Goal: Task Accomplishment & Management: Manage account settings

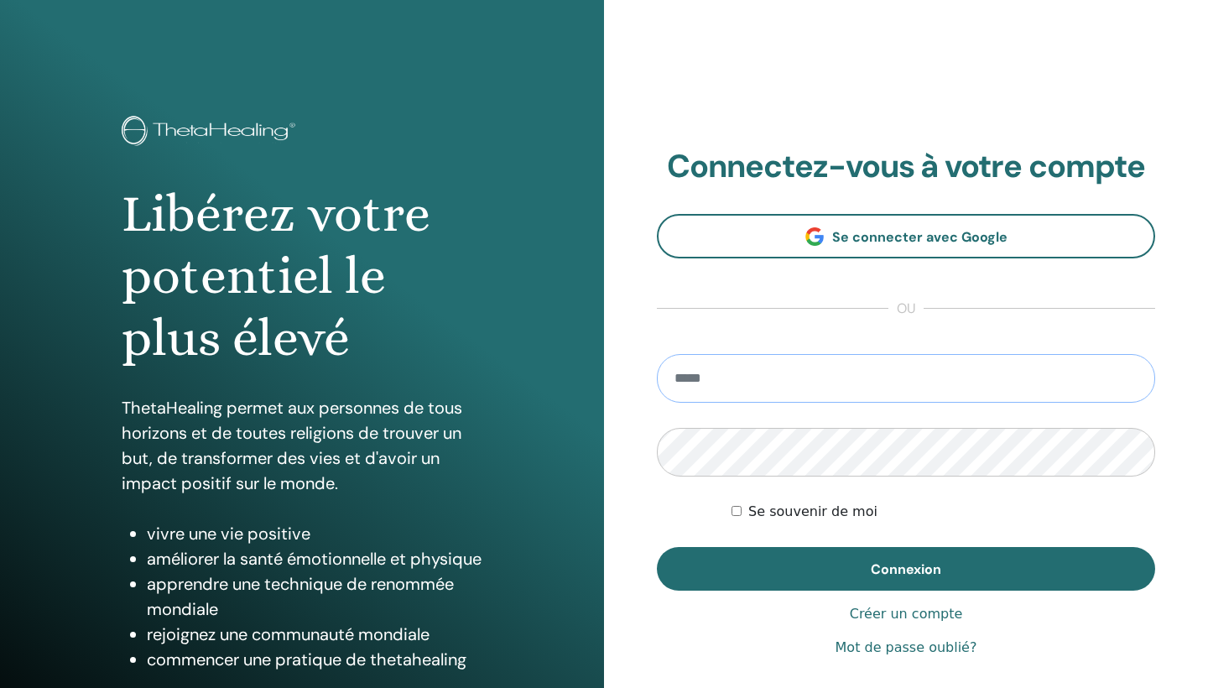
type input "**********"
click at [906, 569] on button "Connexion" at bounding box center [906, 569] width 498 height 44
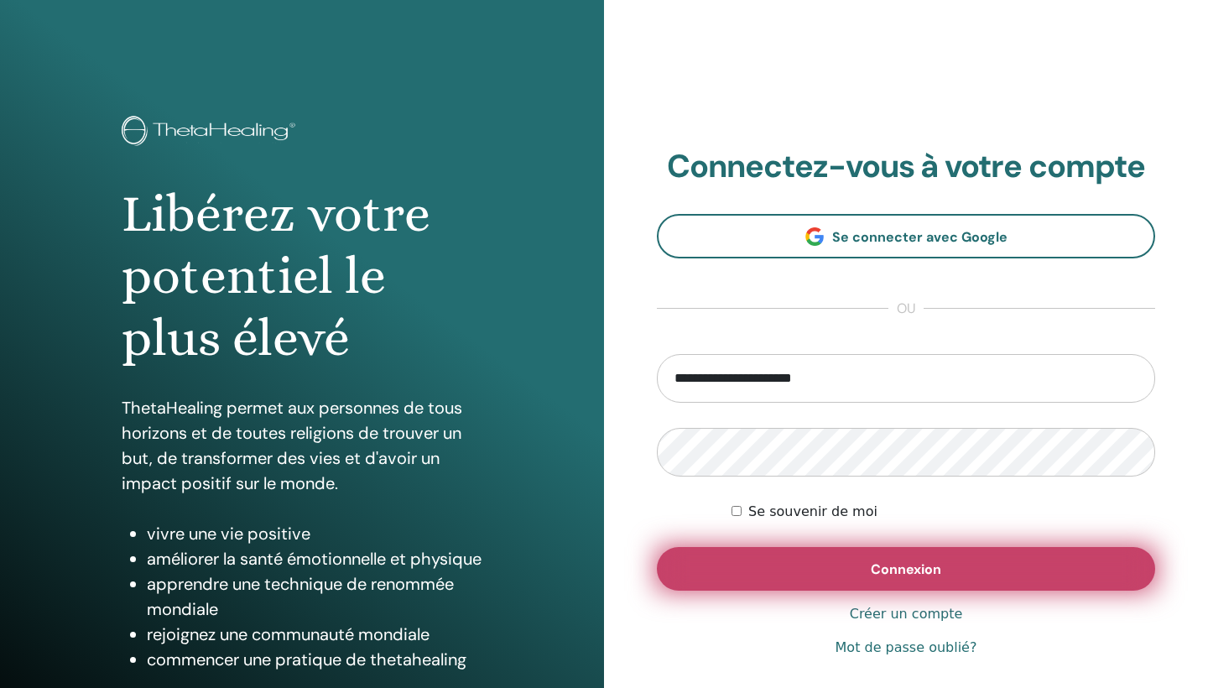
click at [800, 578] on button "Connexion" at bounding box center [906, 569] width 498 height 44
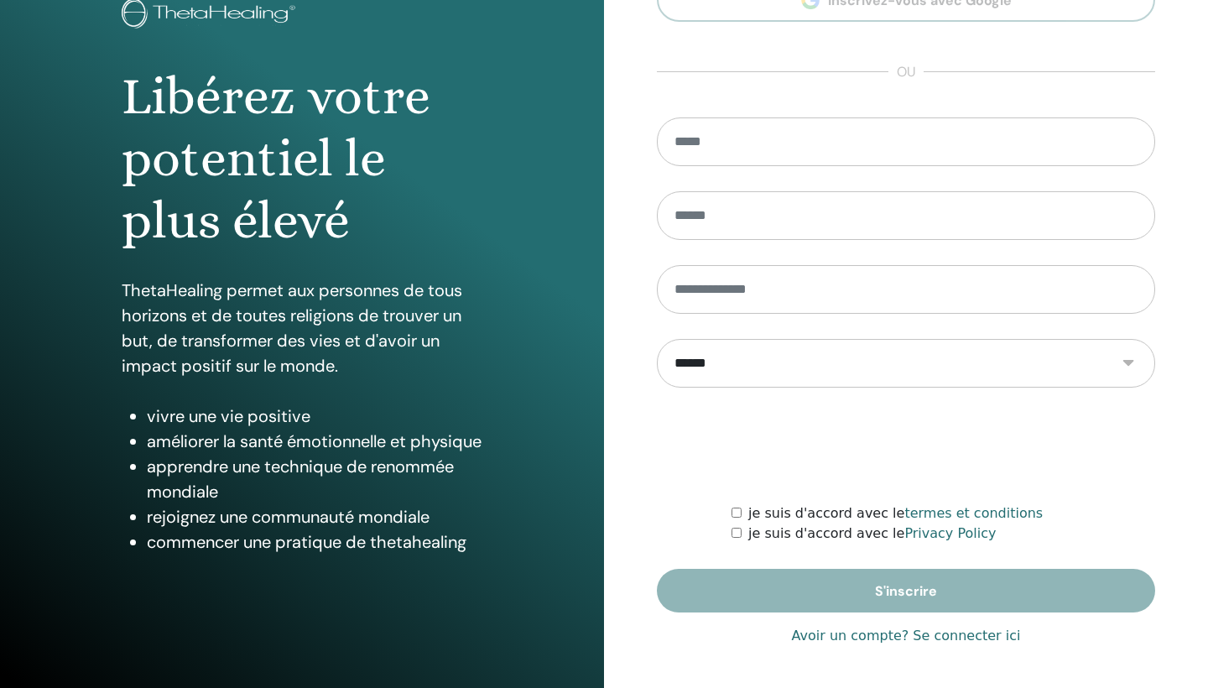
scroll to position [117, 0]
click at [961, 640] on link "Avoir un compte? Se connecter ici" at bounding box center [906, 636] width 229 height 20
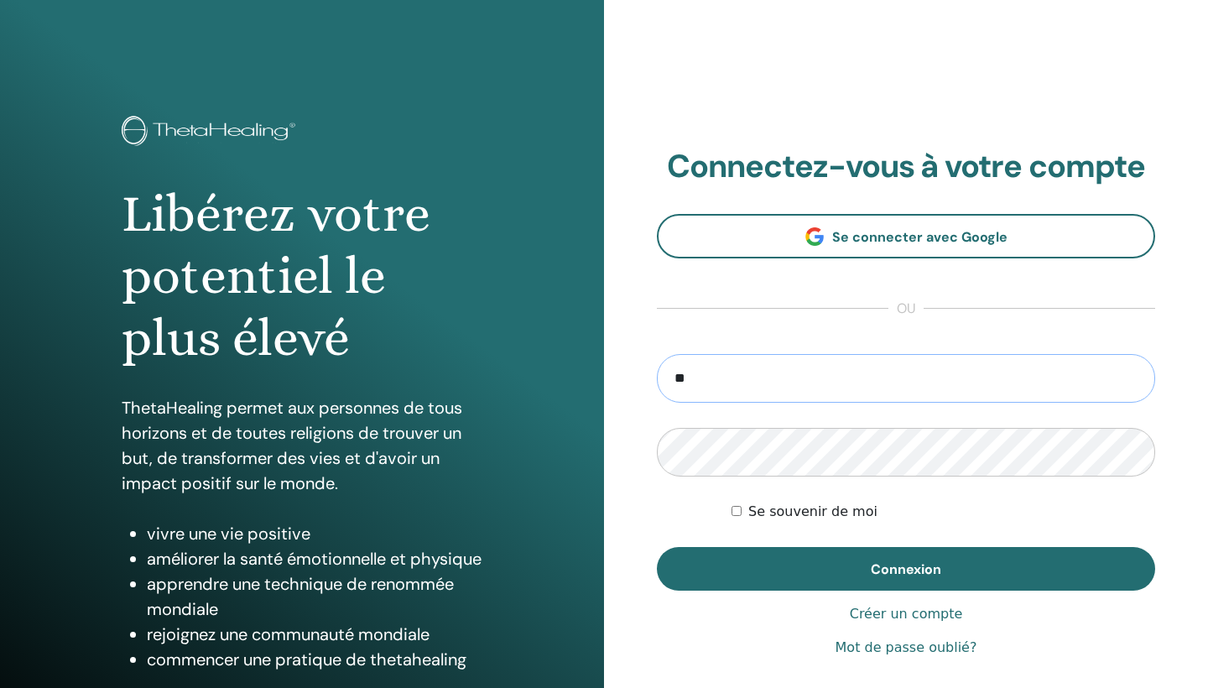
type input "**********"
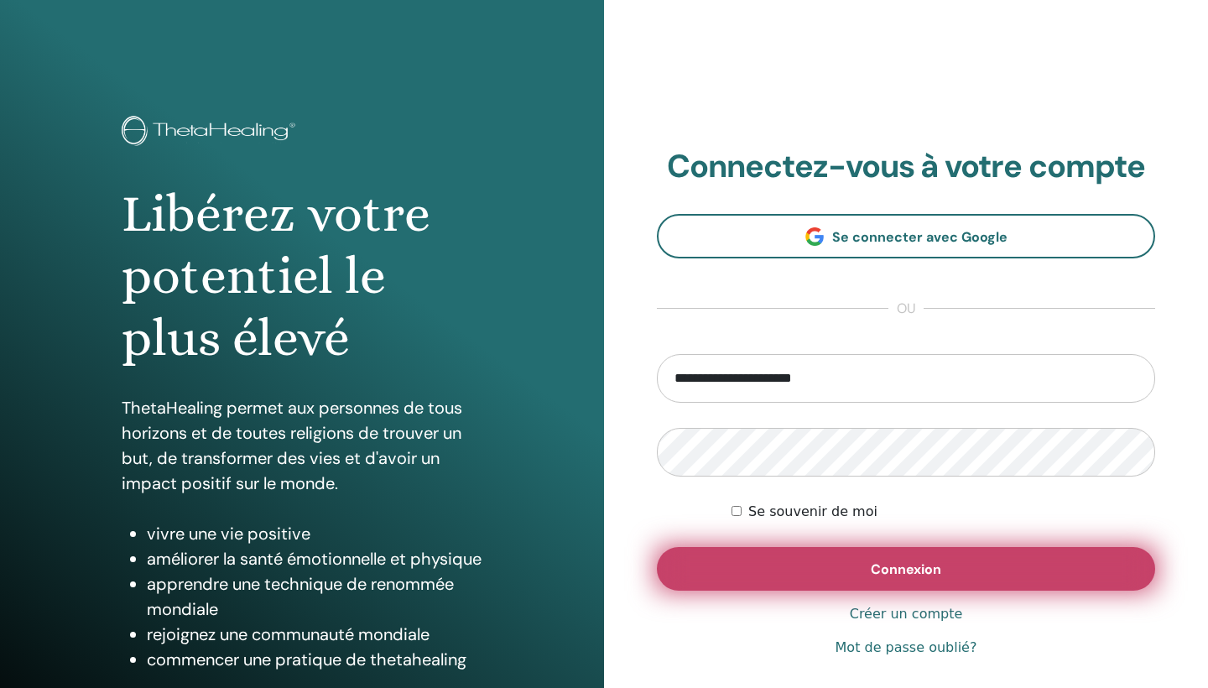
click at [827, 566] on button "Connexion" at bounding box center [906, 569] width 498 height 44
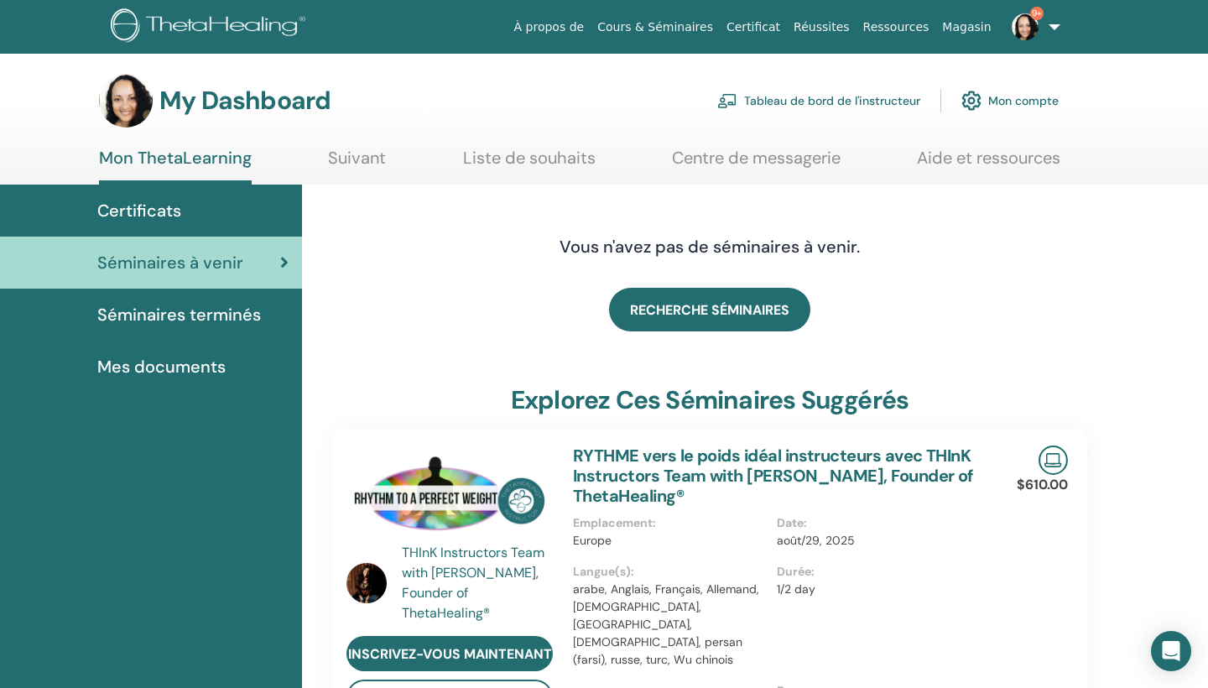
click at [884, 106] on link "Tableau de bord de l'instructeur" at bounding box center [818, 100] width 203 height 37
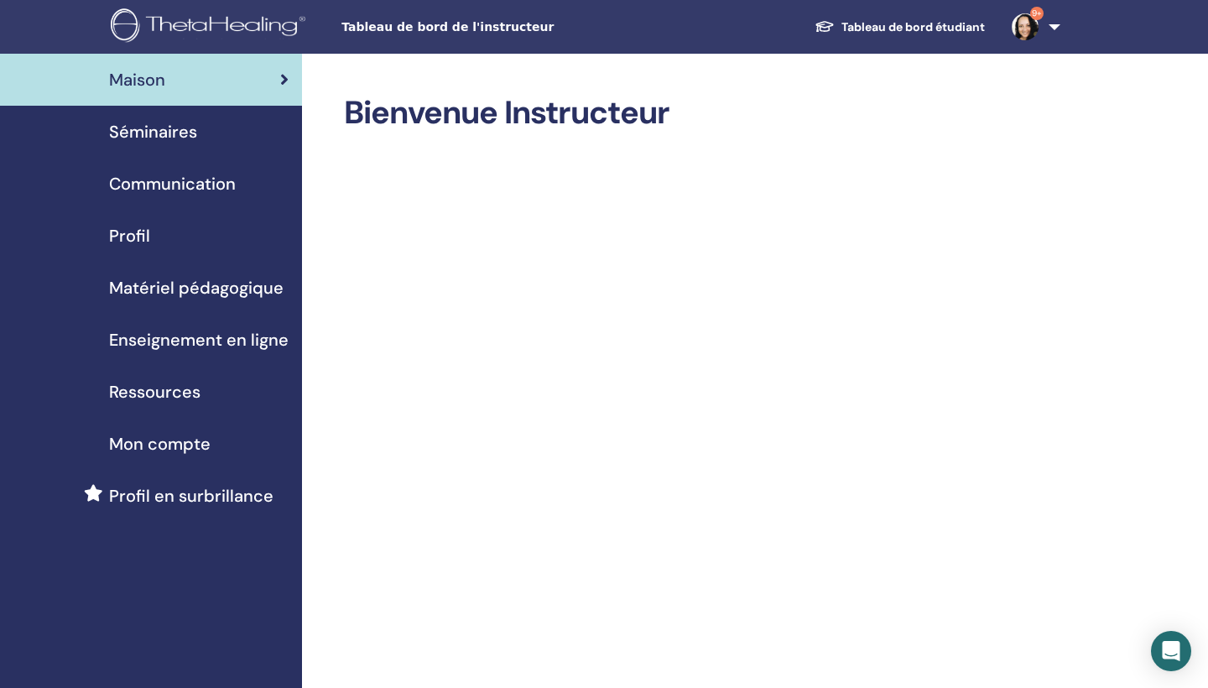
click at [171, 141] on span "Séminaires" at bounding box center [153, 131] width 88 height 25
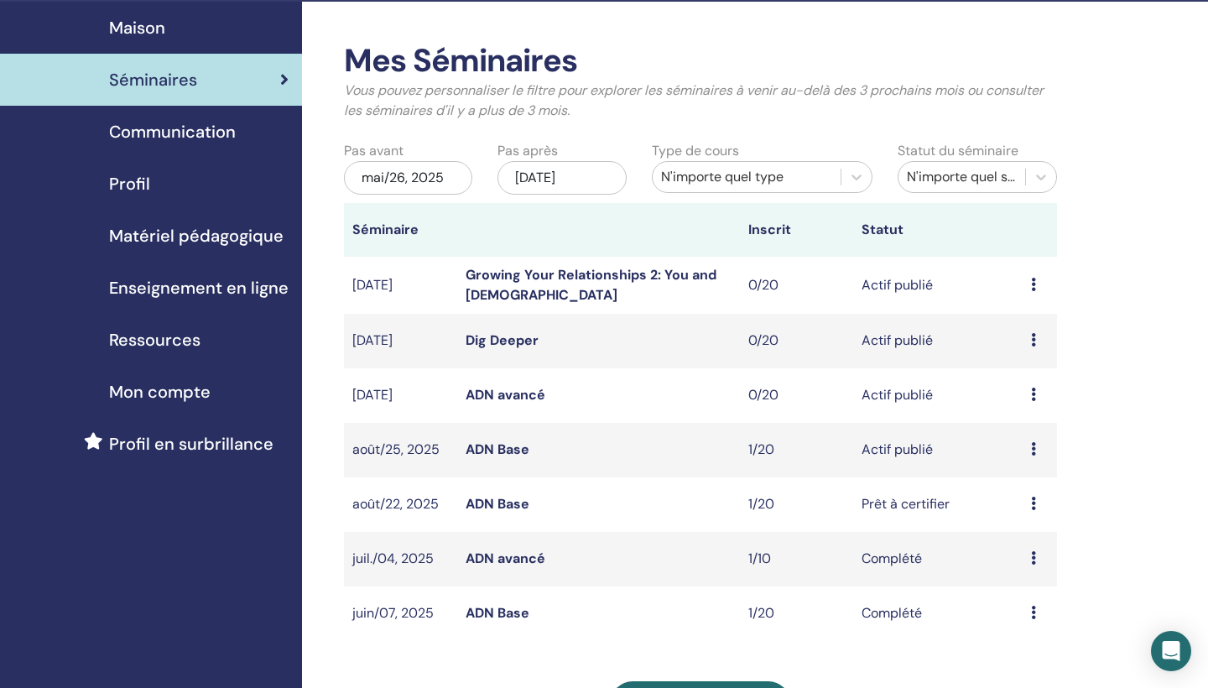
scroll to position [56, 0]
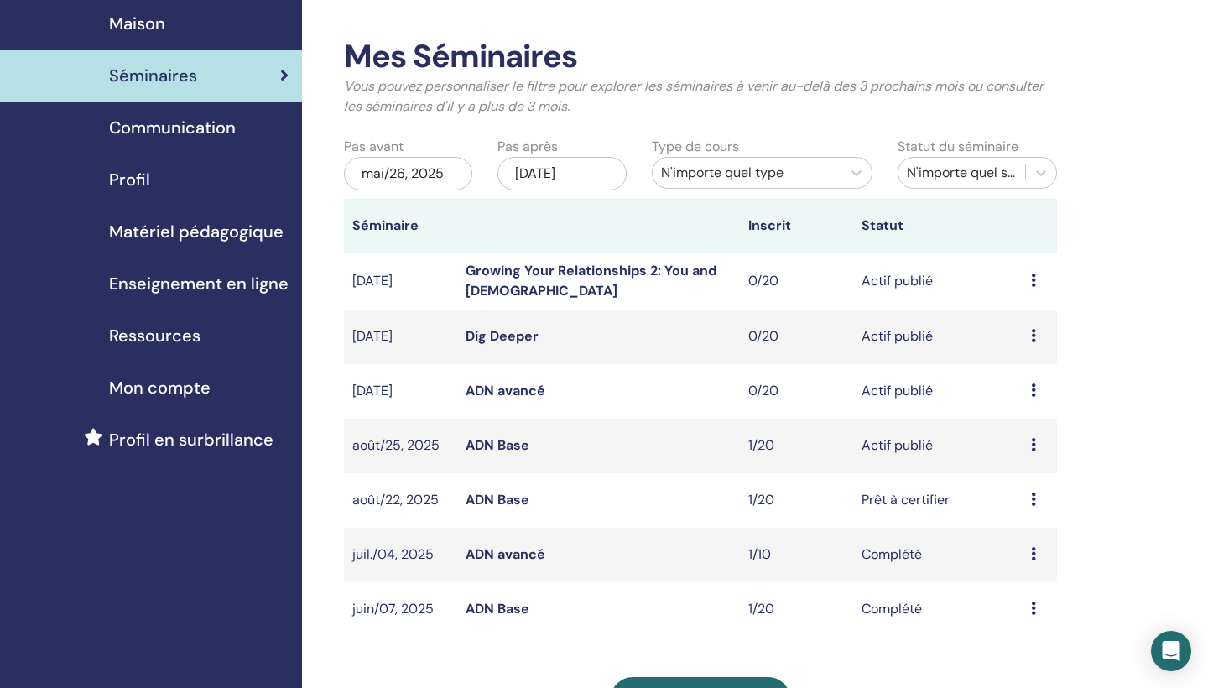
click at [1031, 501] on icon at bounding box center [1033, 499] width 5 height 13
click at [1029, 520] on link "Aperçu" at bounding box center [1017, 514] width 45 height 18
click at [1036, 446] on icon at bounding box center [1033, 444] width 5 height 13
click at [1034, 514] on link "Participants" at bounding box center [1037, 511] width 75 height 18
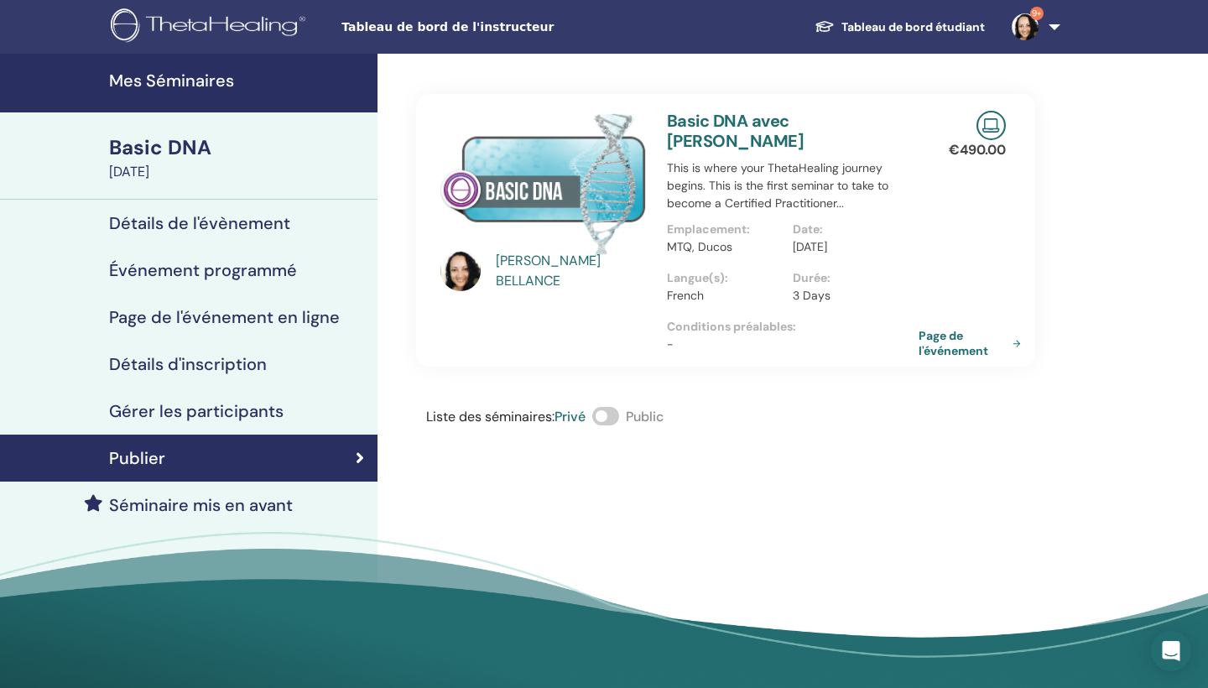
click at [227, 409] on h4 "Gérer les participants" at bounding box center [196, 411] width 175 height 20
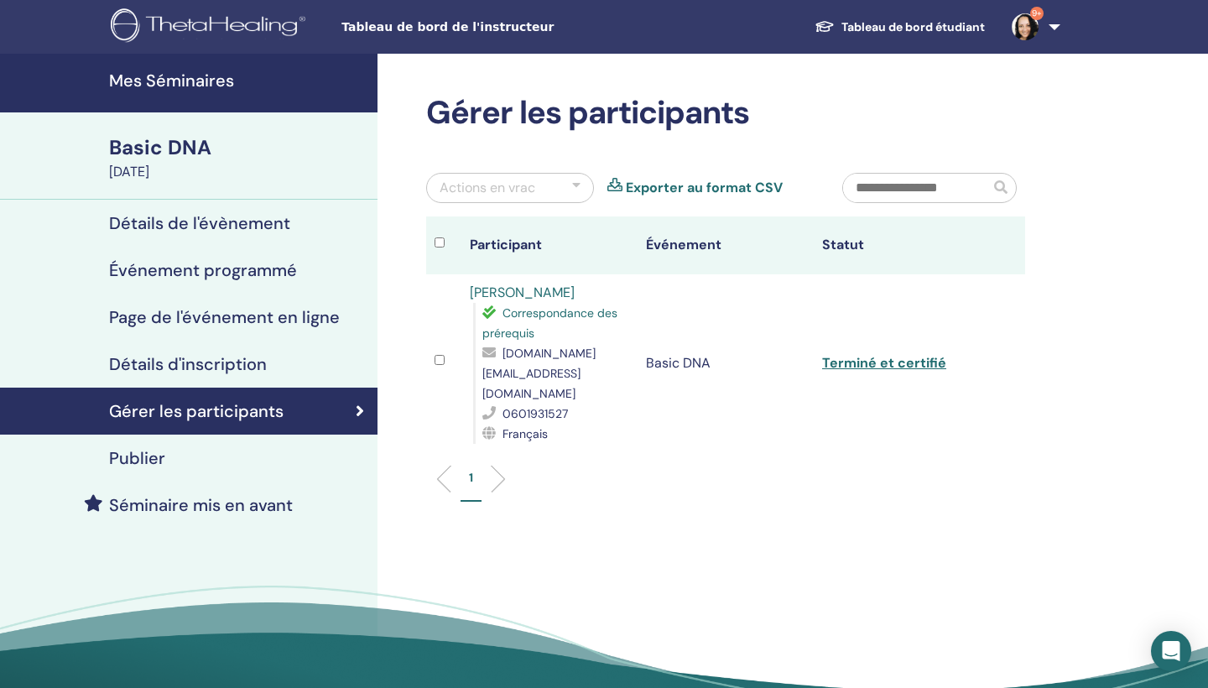
click at [907, 358] on link "Terminé et certifié" at bounding box center [884, 363] width 124 height 18
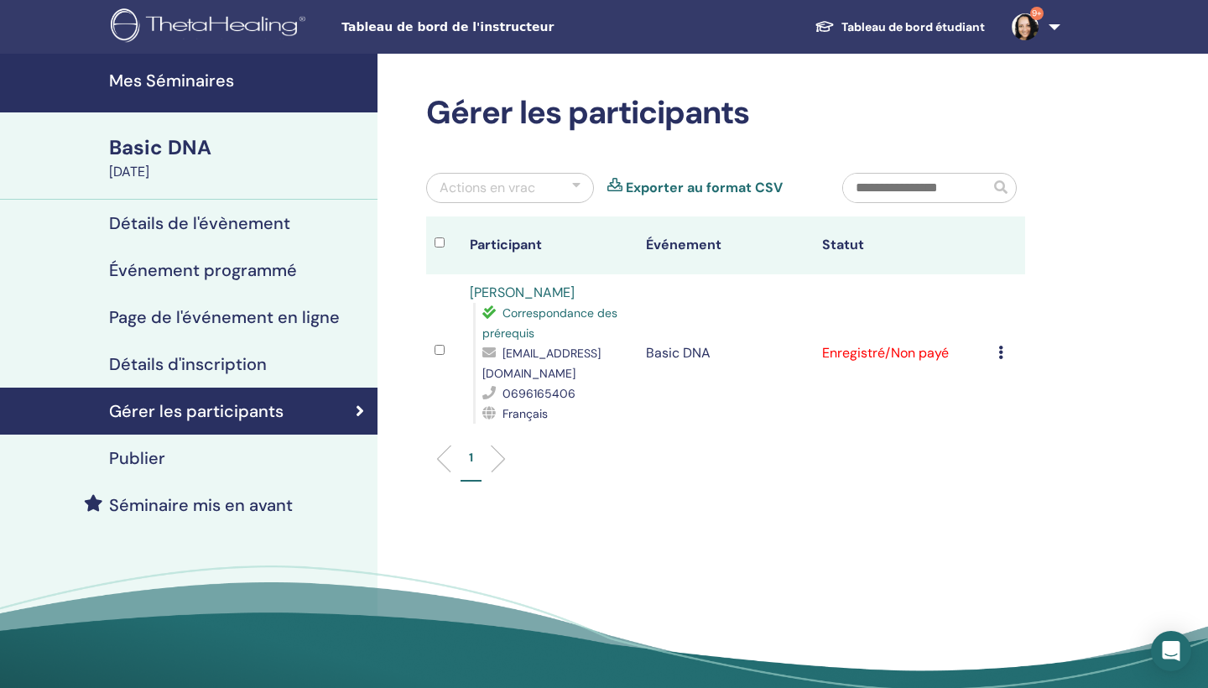
click at [998, 354] on icon at bounding box center [1000, 352] width 5 height 13
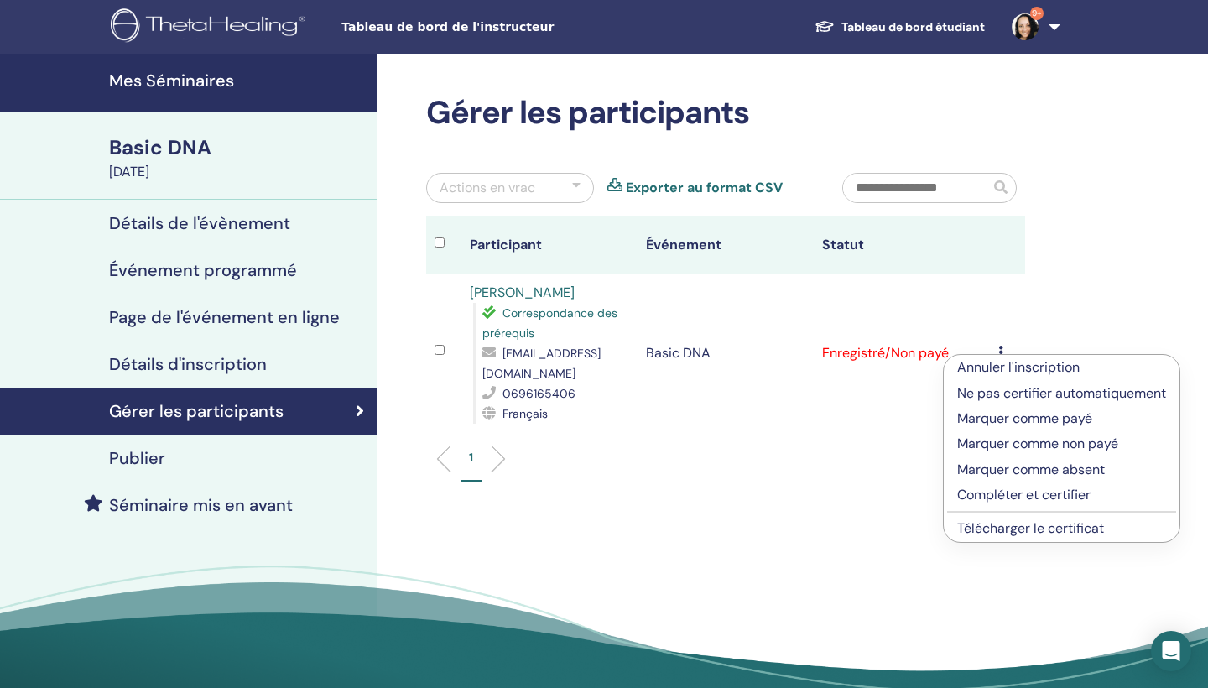
click at [994, 425] on p "Marquer comme payé" at bounding box center [1061, 419] width 209 height 20
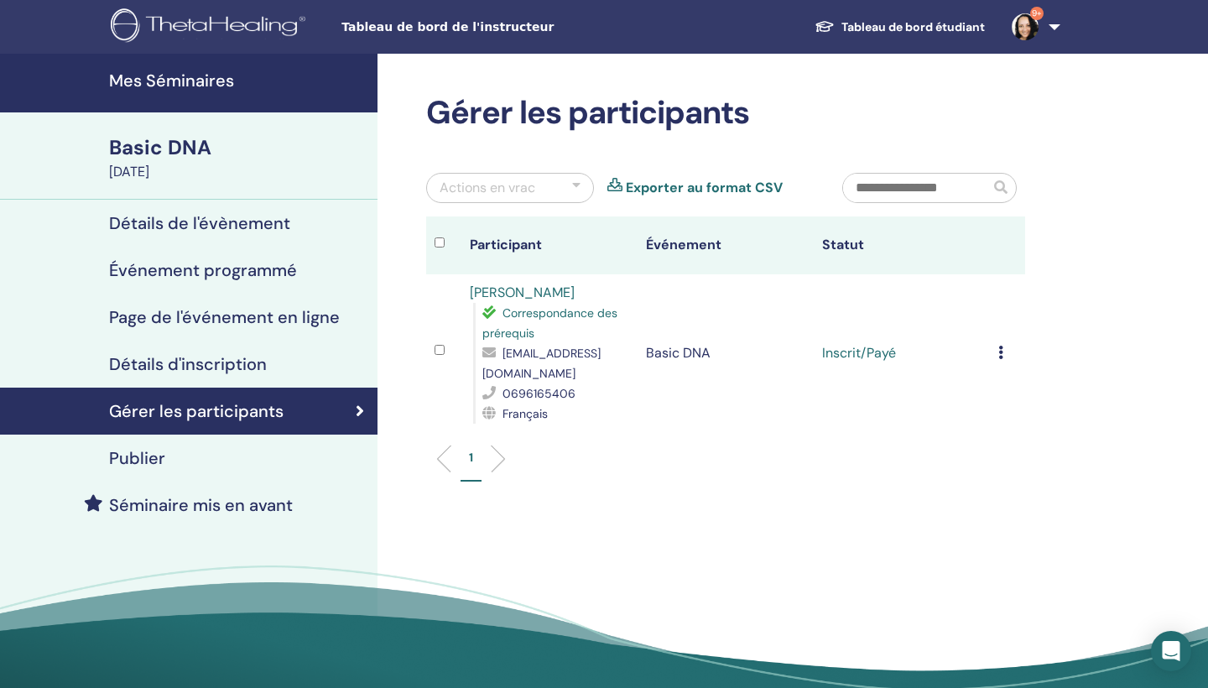
click at [1031, 20] on img at bounding box center [1025, 26] width 27 height 27
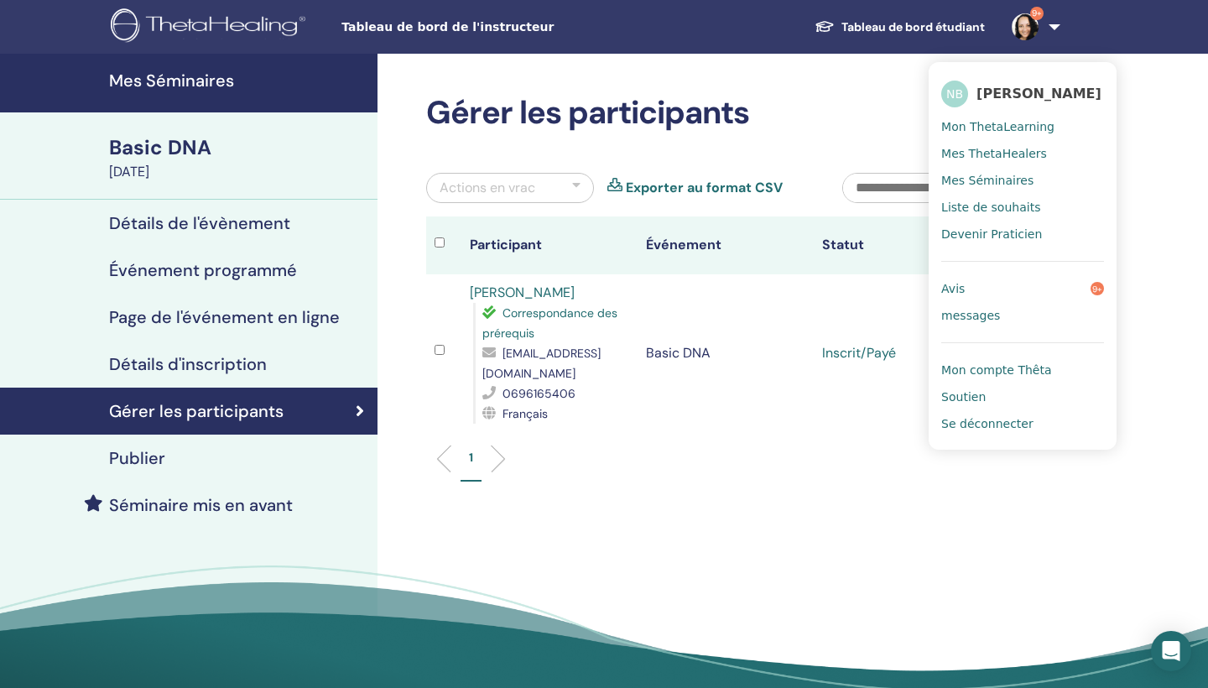
click at [955, 289] on span "Avis" at bounding box center [952, 288] width 23 height 15
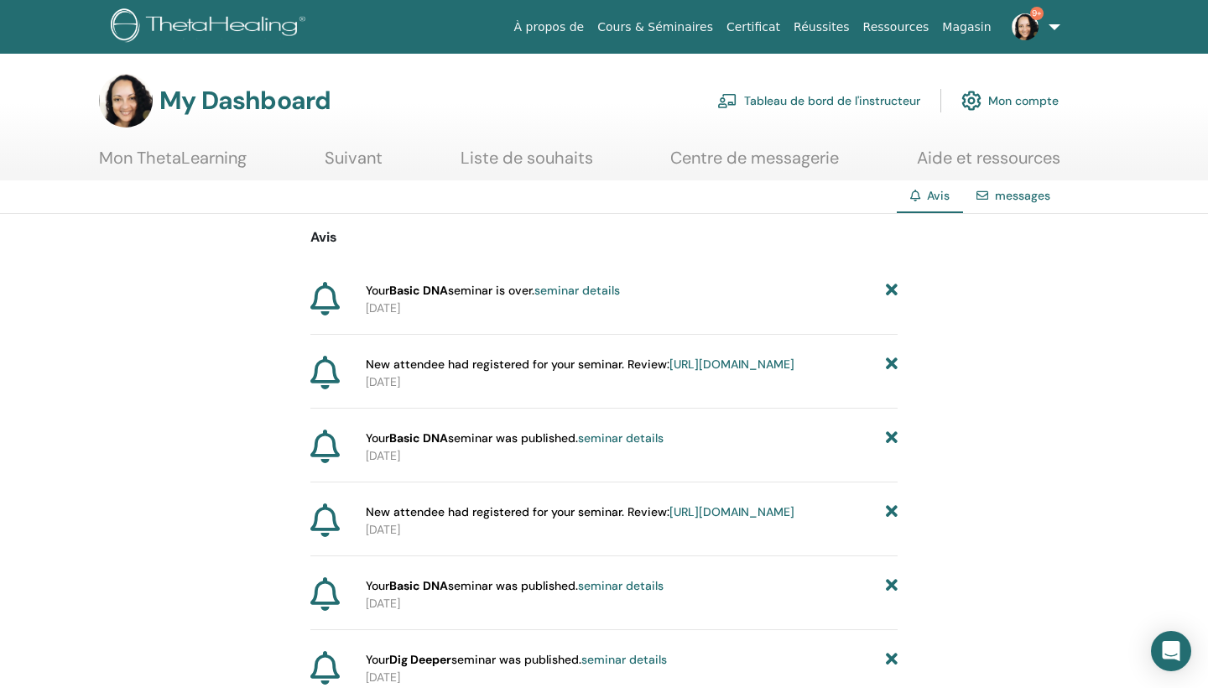
click at [133, 104] on img at bounding box center [126, 101] width 54 height 54
click at [141, 167] on link "Mon ThetaLearning" at bounding box center [173, 164] width 148 height 33
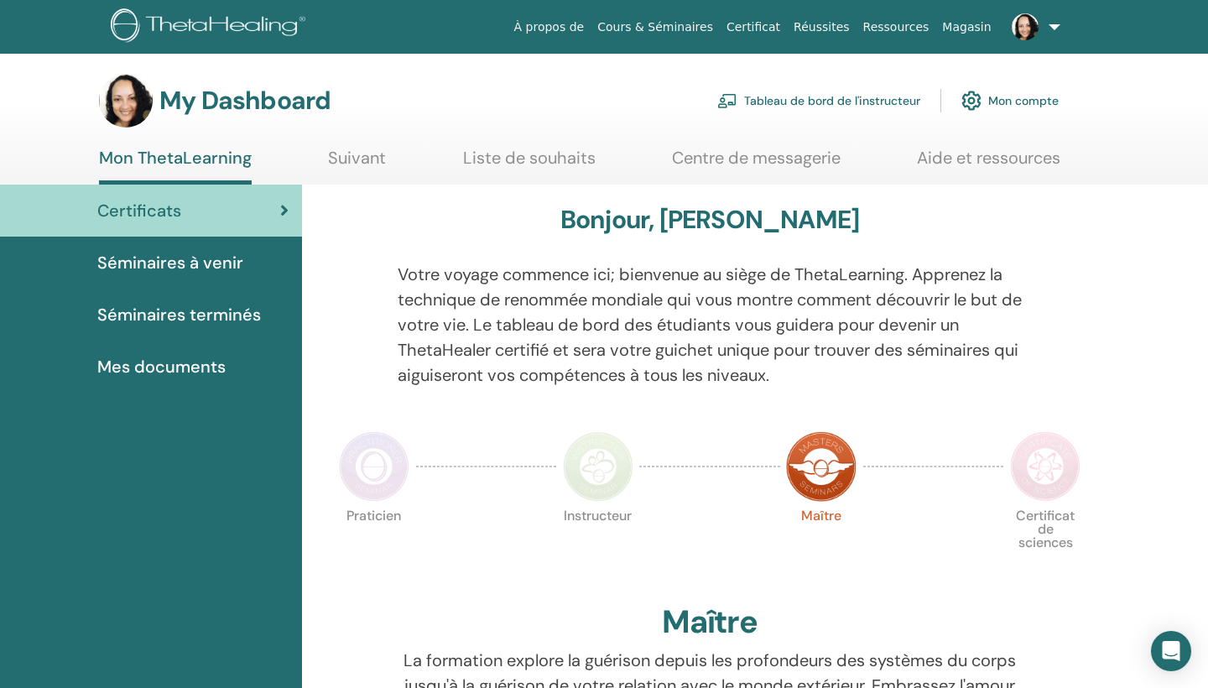
click at [211, 268] on span "Séminaires à venir" at bounding box center [170, 262] width 146 height 25
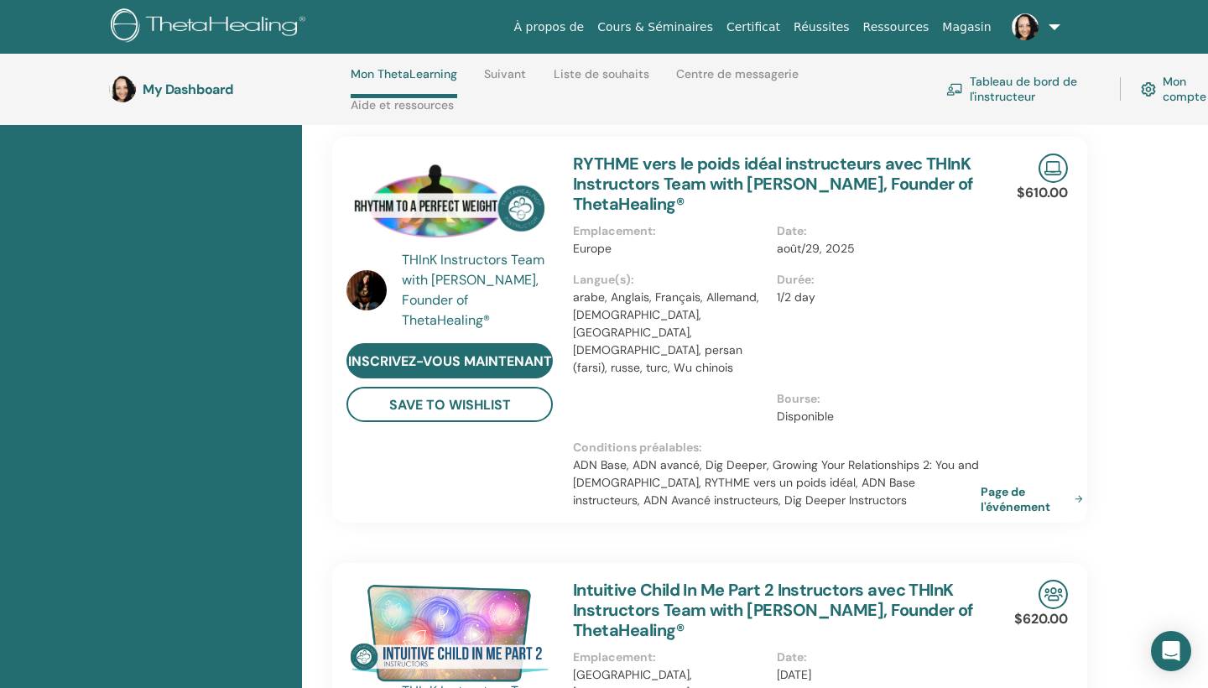
scroll to position [385, 0]
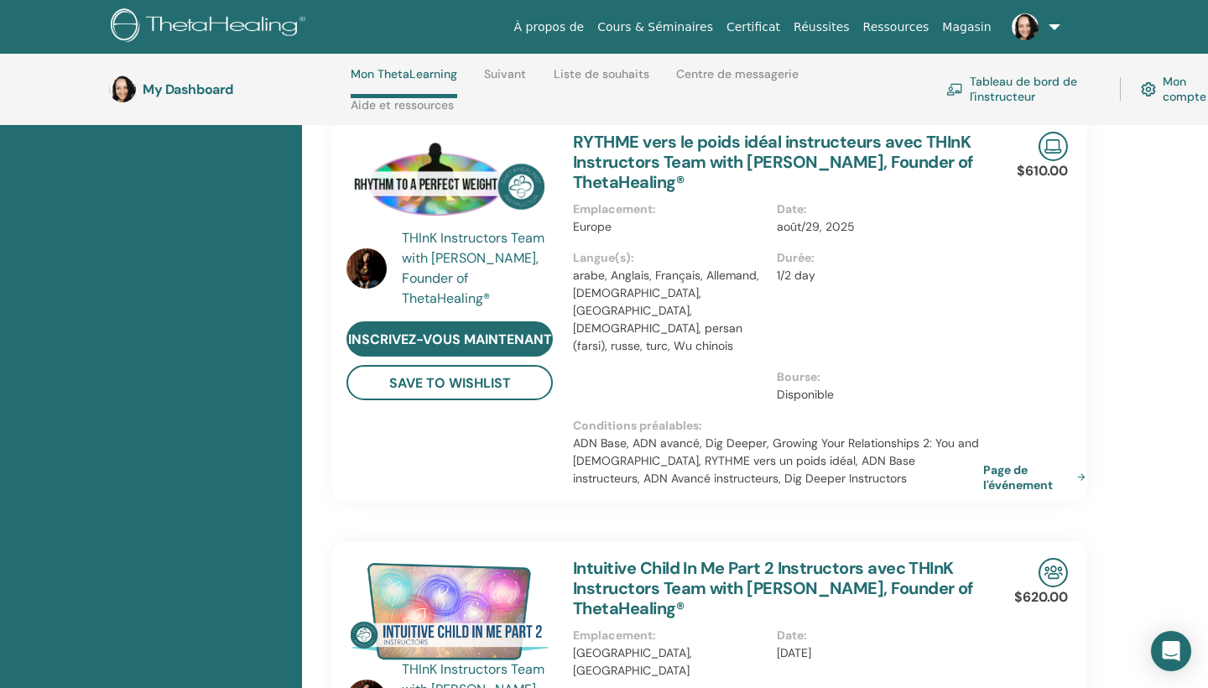
click at [1018, 462] on link "Page de l'événement" at bounding box center [1037, 477] width 109 height 30
